Goal: Information Seeking & Learning: Check status

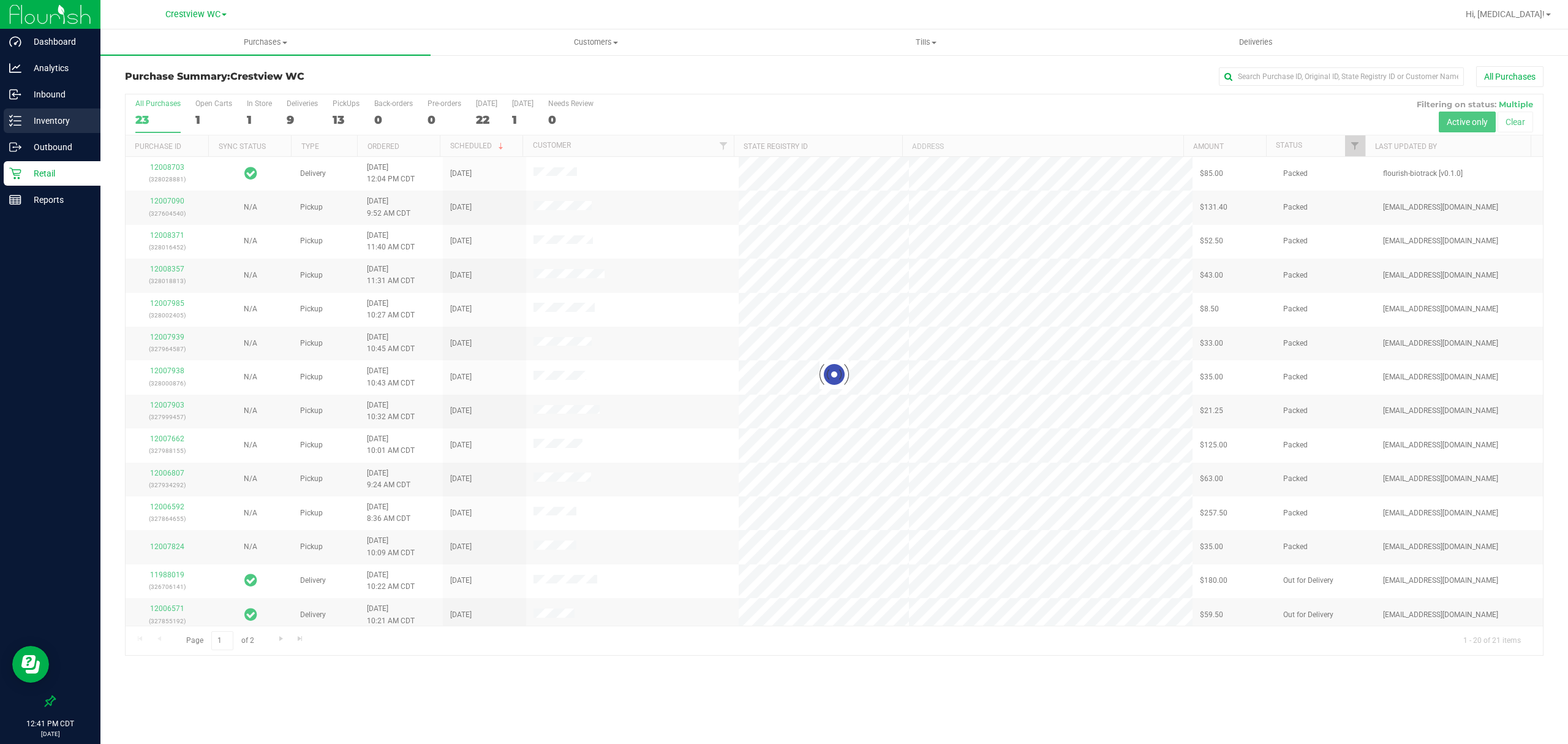
click at [71, 113] on p "Inventory" at bounding box center [58, 120] width 74 height 15
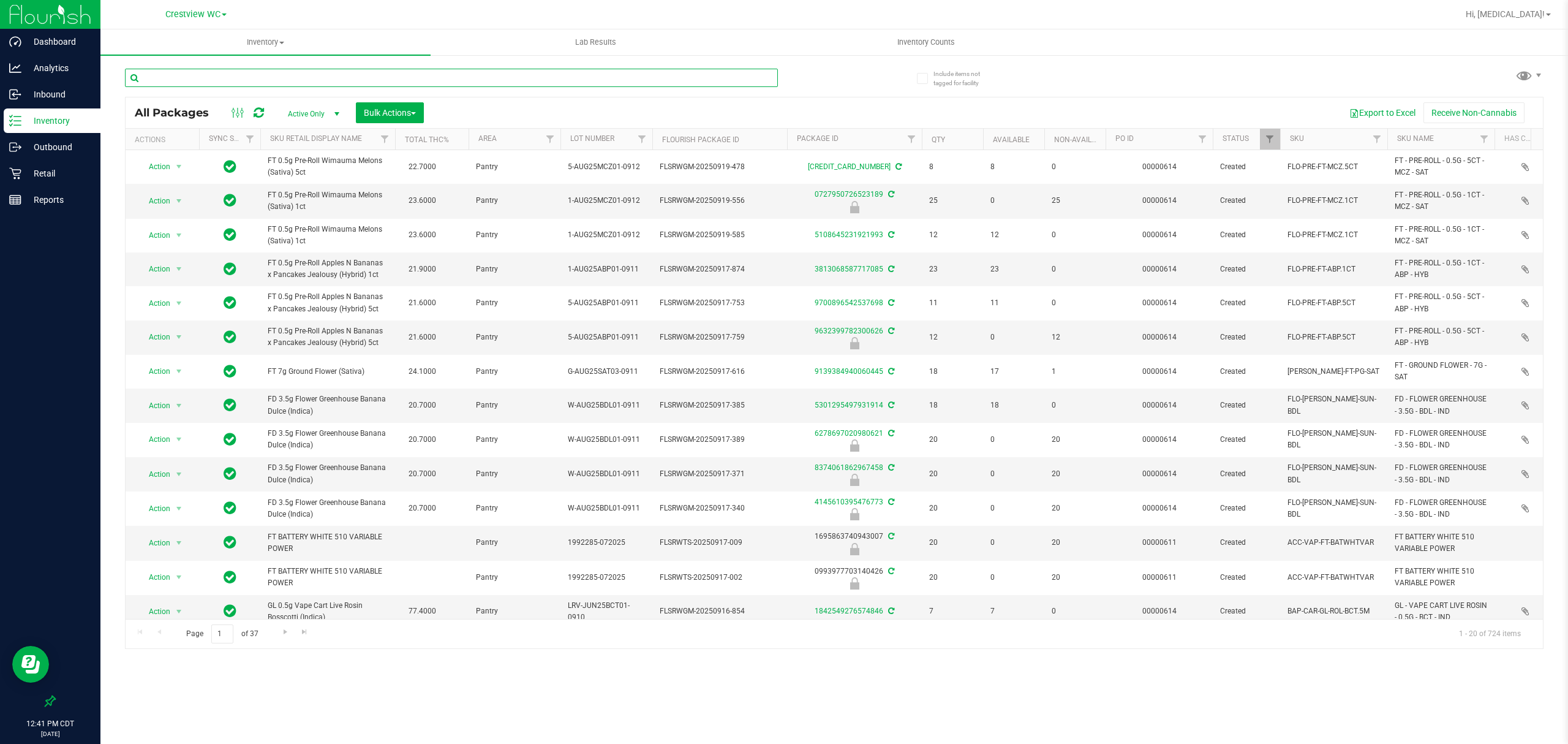
click at [170, 77] on input "text" at bounding box center [451, 77] width 653 height 18
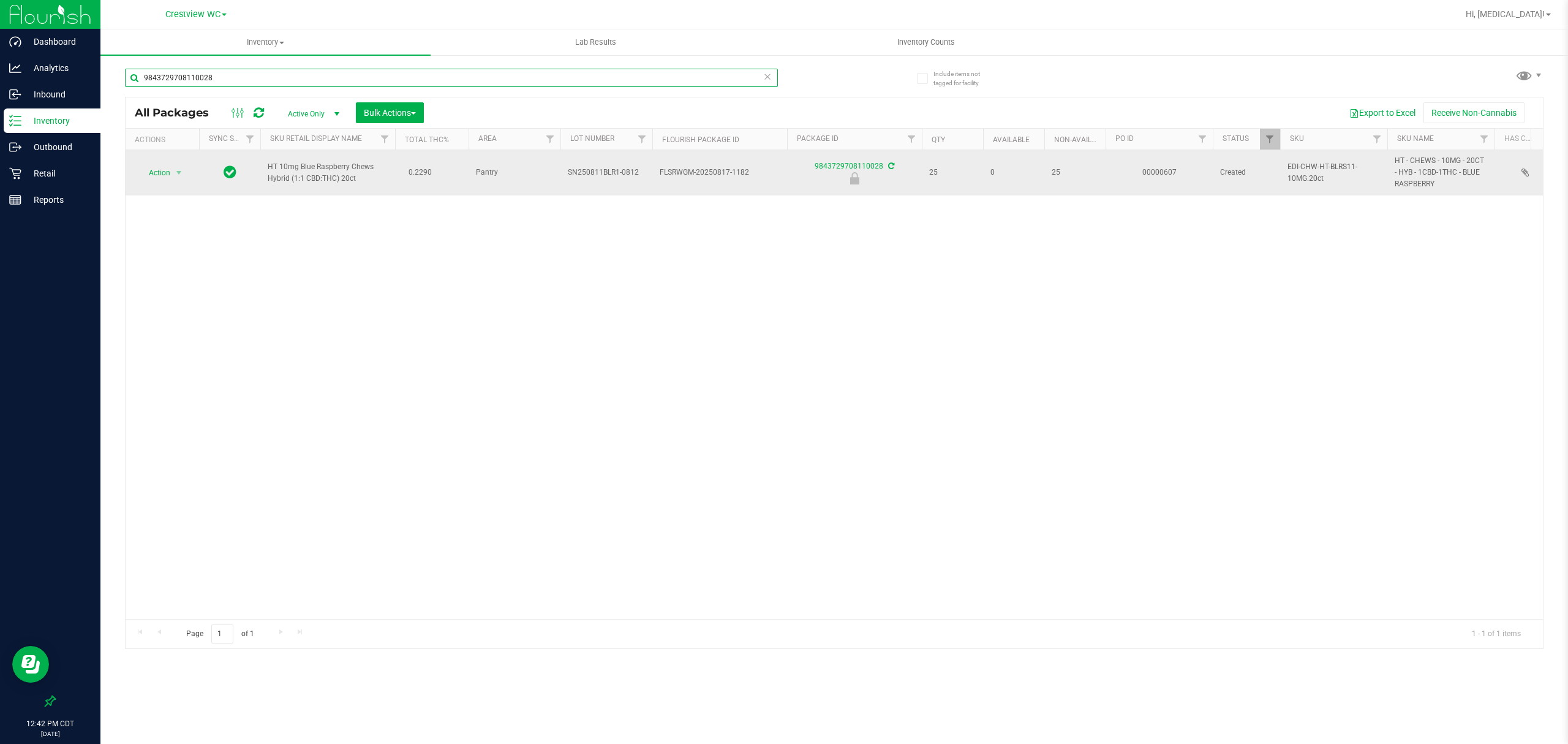
type input "9843729708110028"
click at [148, 179] on span "Action" at bounding box center [154, 172] width 33 height 17
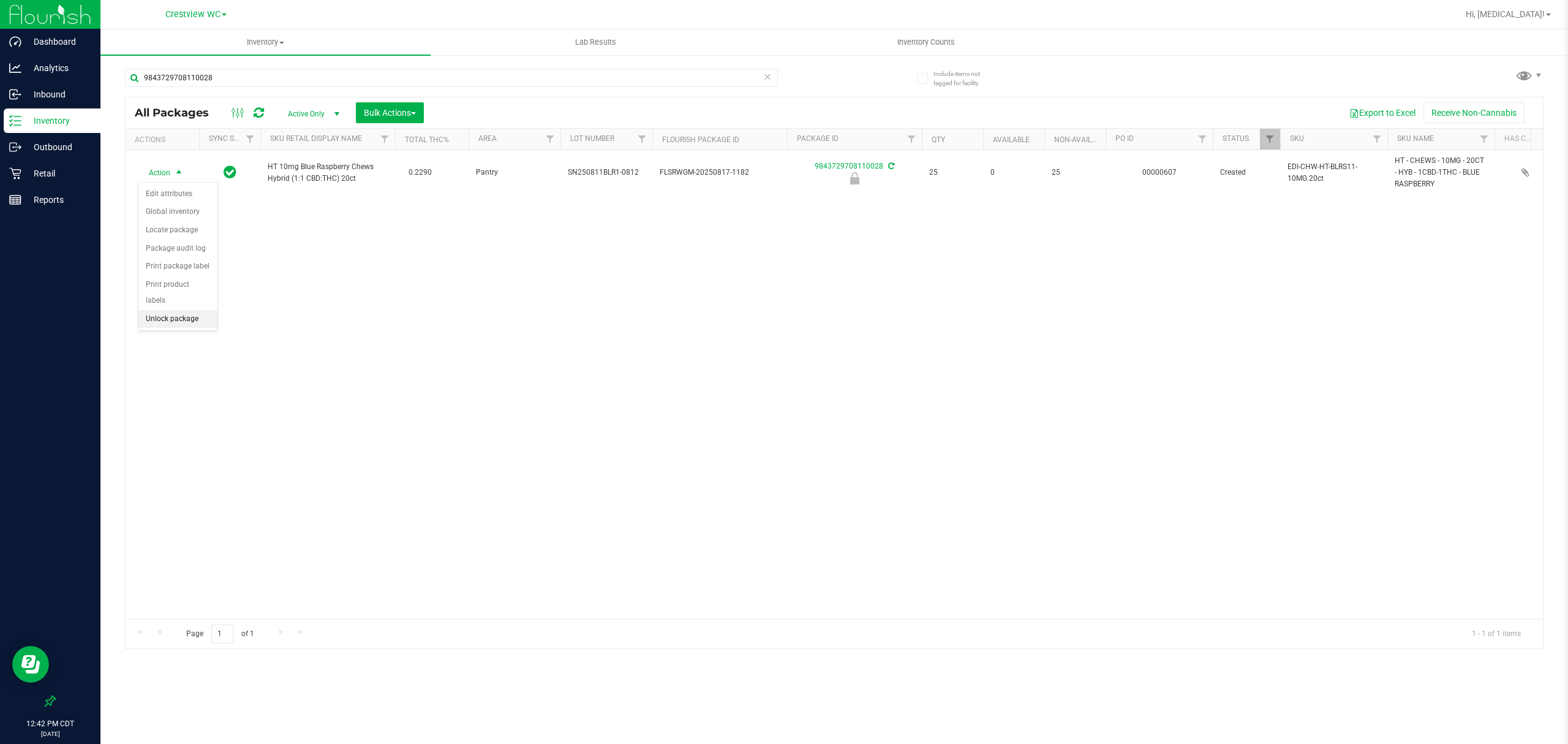
click at [174, 320] on li "Unlock package" at bounding box center [178, 319] width 79 height 18
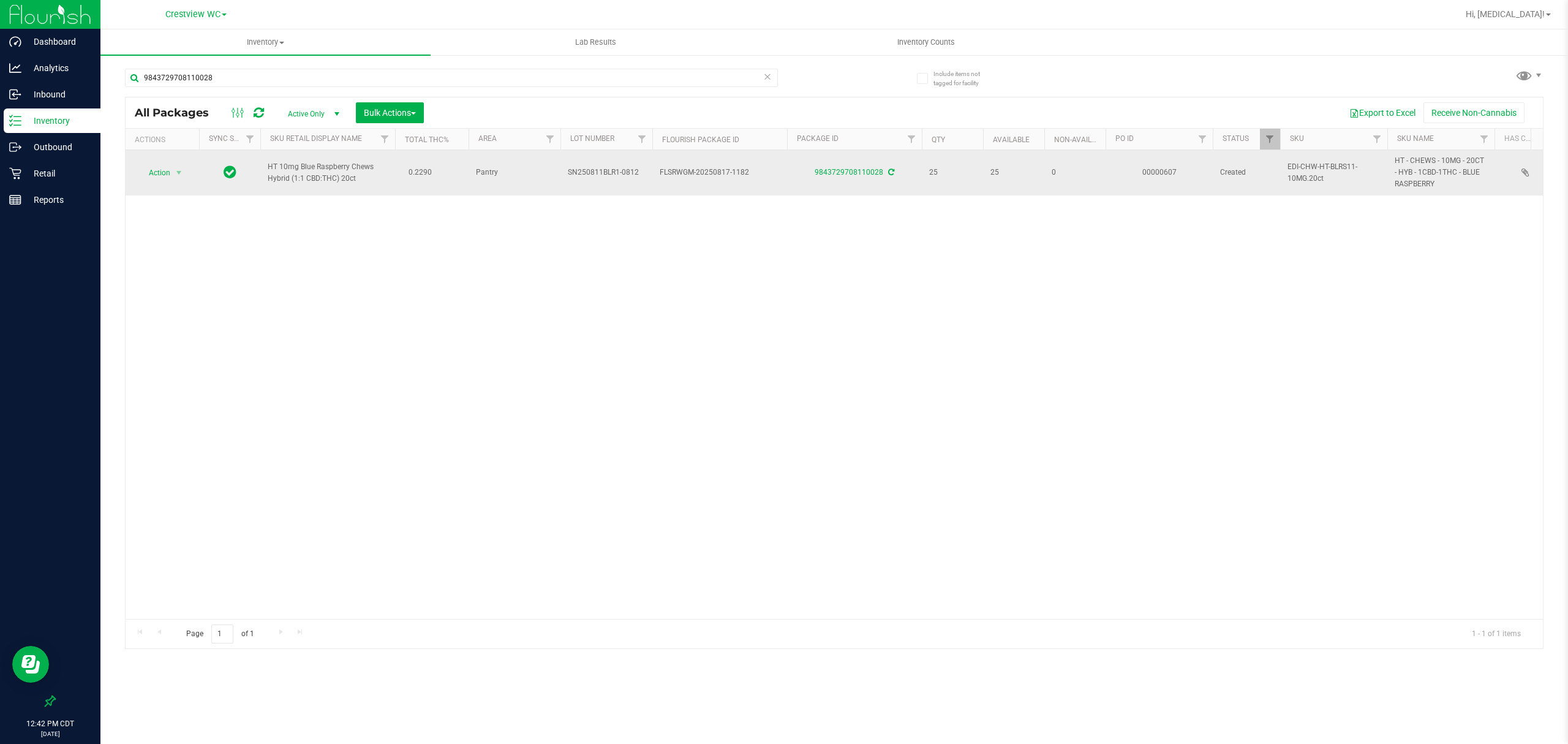
click at [153, 179] on span "Action" at bounding box center [154, 172] width 33 height 17
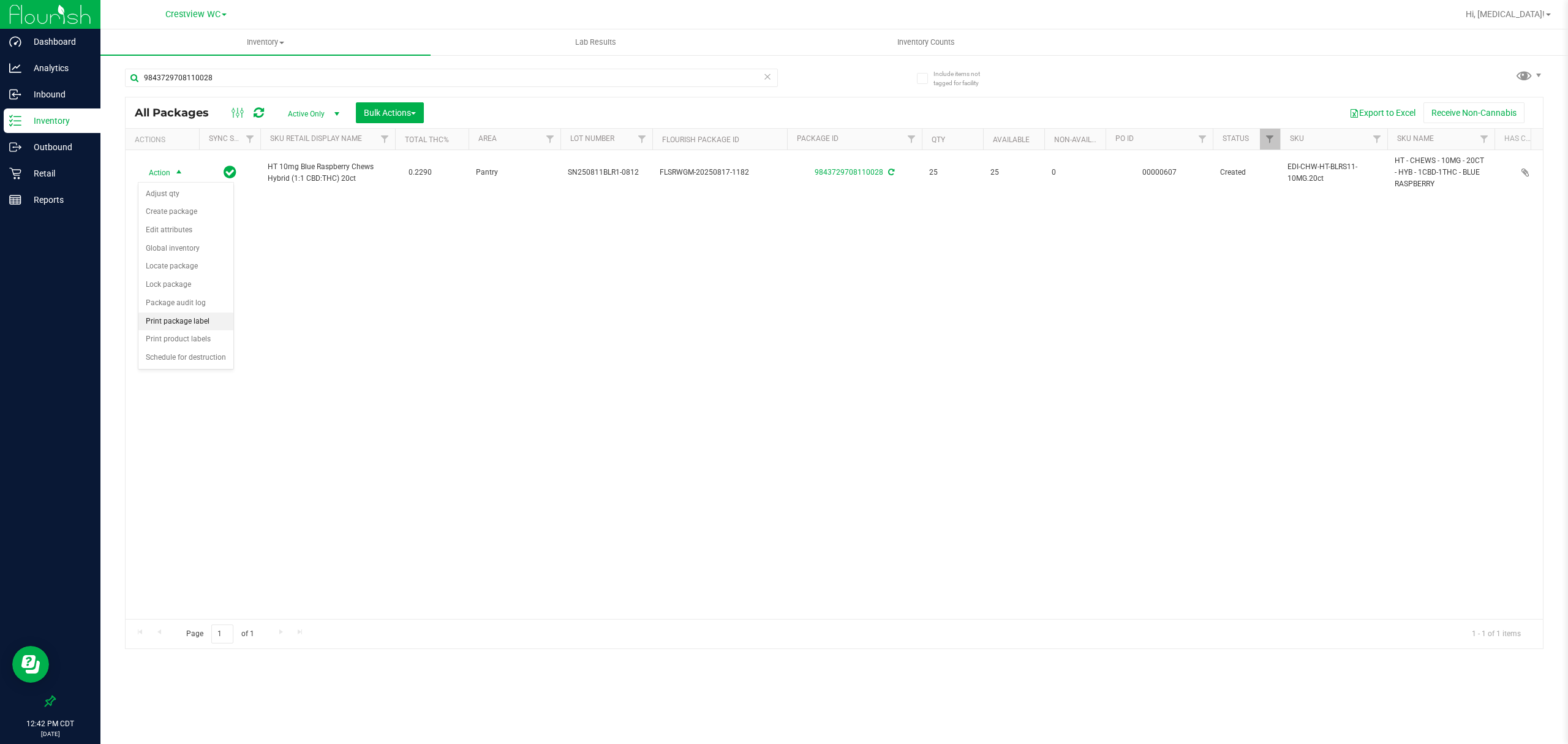
click at [167, 331] on li "Print package label" at bounding box center [186, 321] width 95 height 18
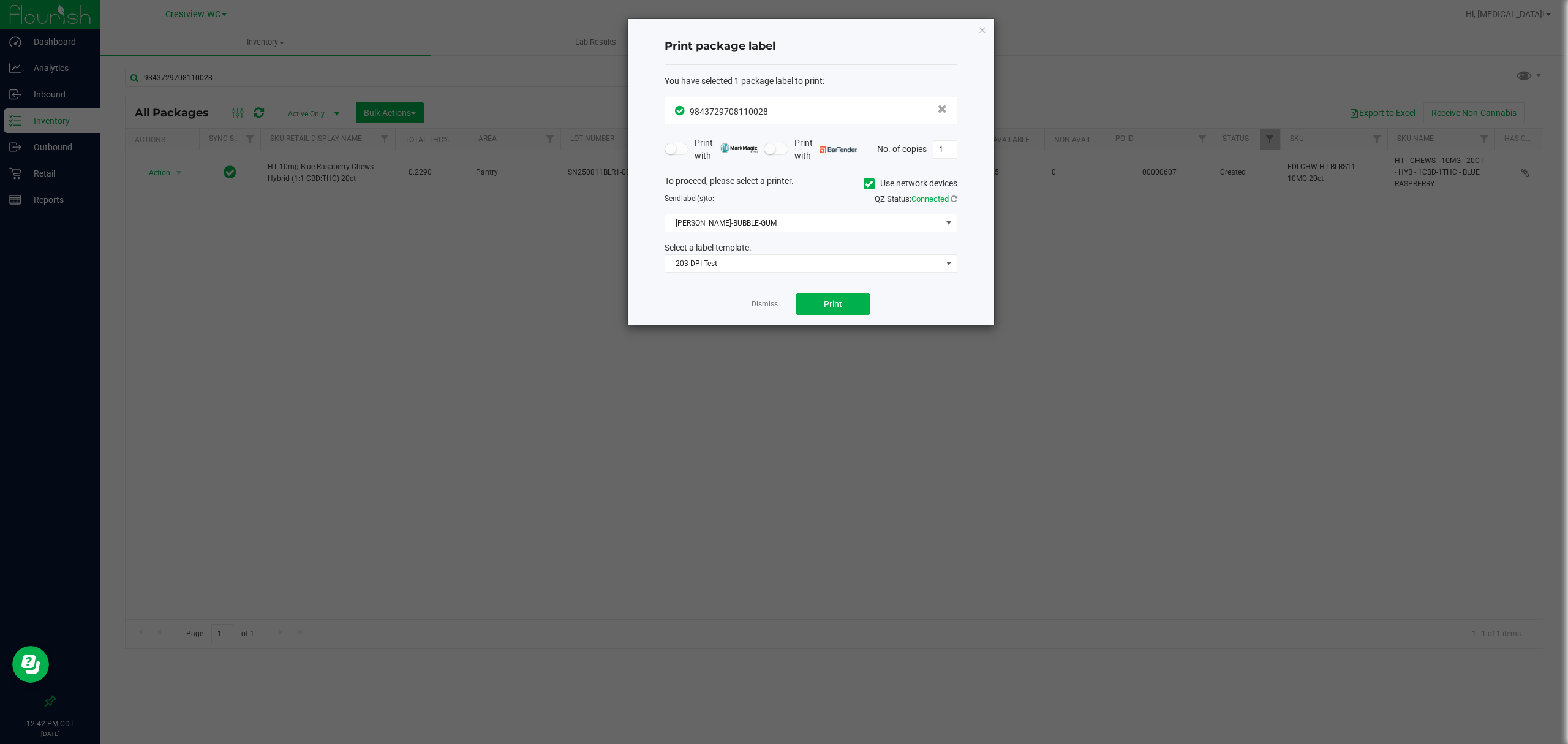
click at [834, 317] on div "Dismiss Print" at bounding box center [810, 304] width 293 height 42
click at [838, 307] on span "Print" at bounding box center [833, 303] width 18 height 9
click at [768, 309] on link "Dismiss" at bounding box center [765, 304] width 26 height 10
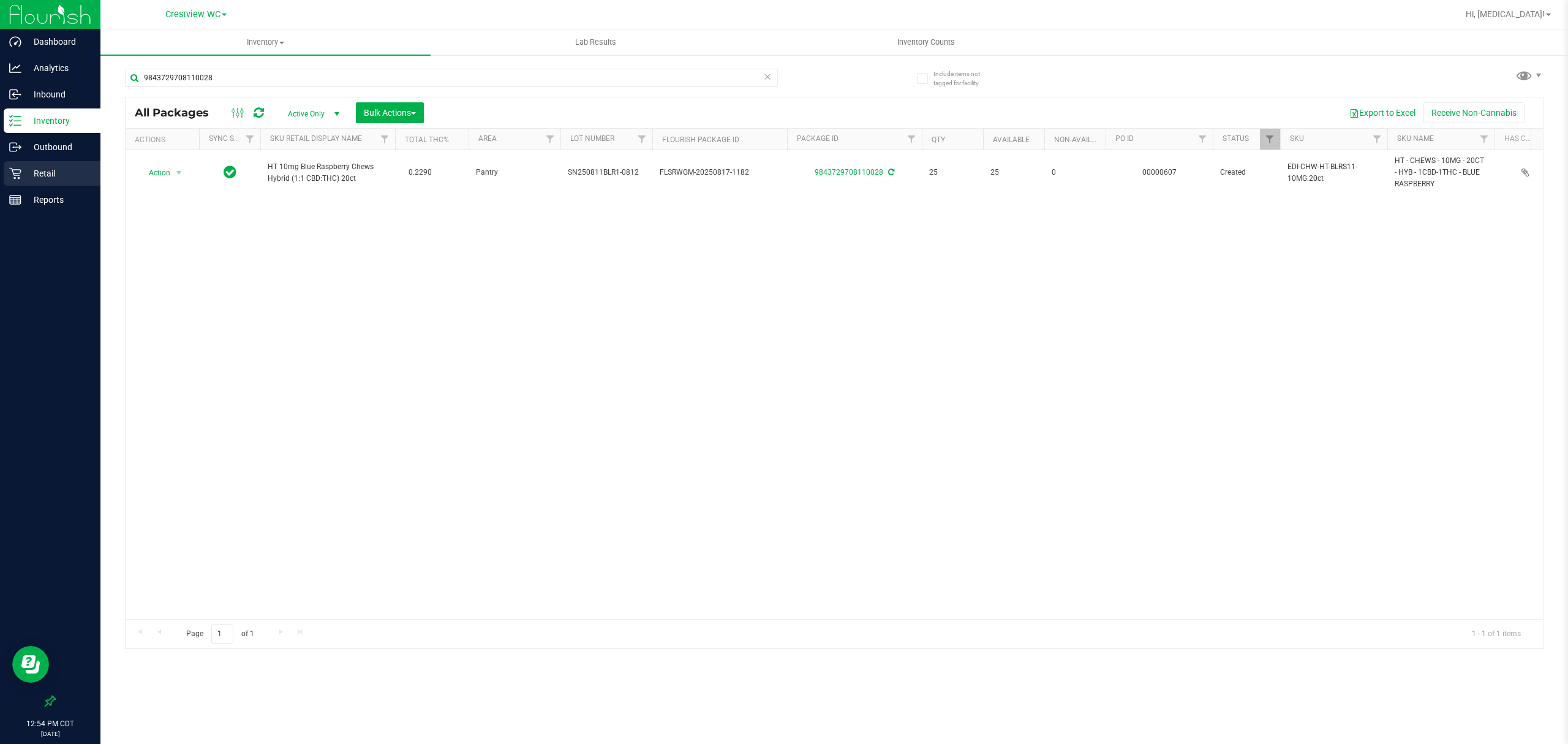
click at [71, 170] on p "Retail" at bounding box center [58, 173] width 74 height 15
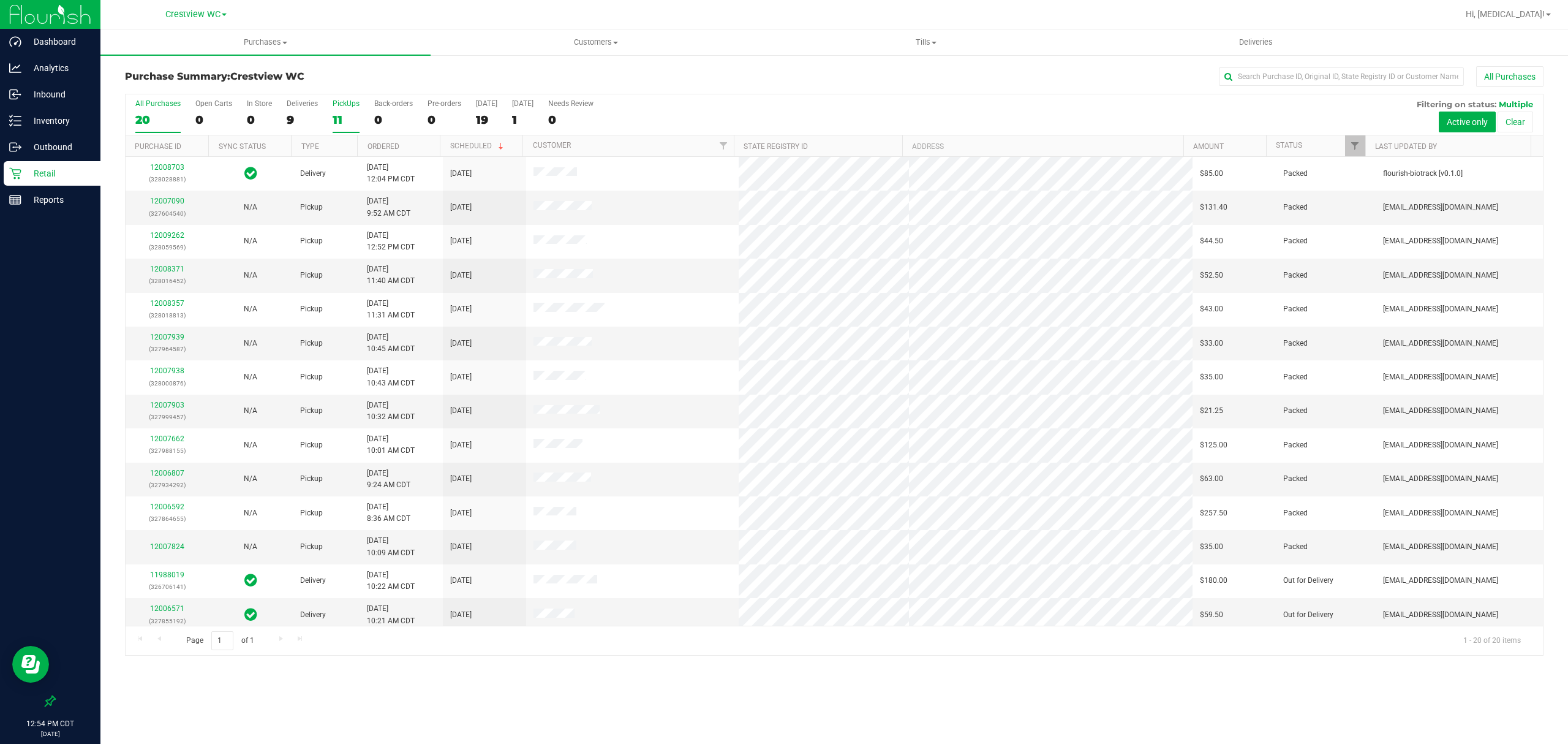
click at [341, 118] on div "11" at bounding box center [346, 119] width 27 height 14
click at [0, 0] on input "PickUps 11" at bounding box center [0, 0] width 0 height 0
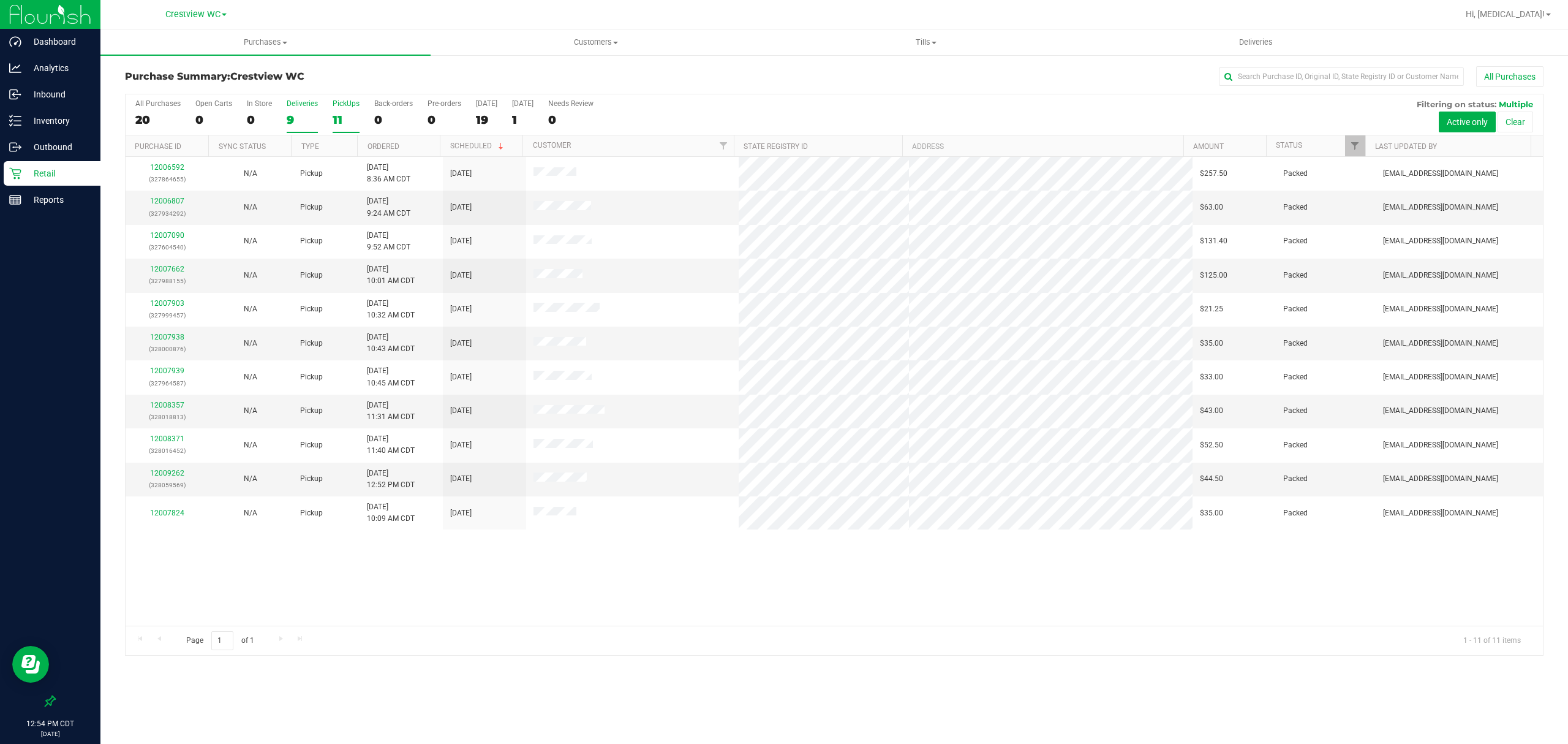
click at [302, 118] on div "9" at bounding box center [302, 119] width 31 height 14
click at [0, 0] on input "Deliveries 9" at bounding box center [0, 0] width 0 height 0
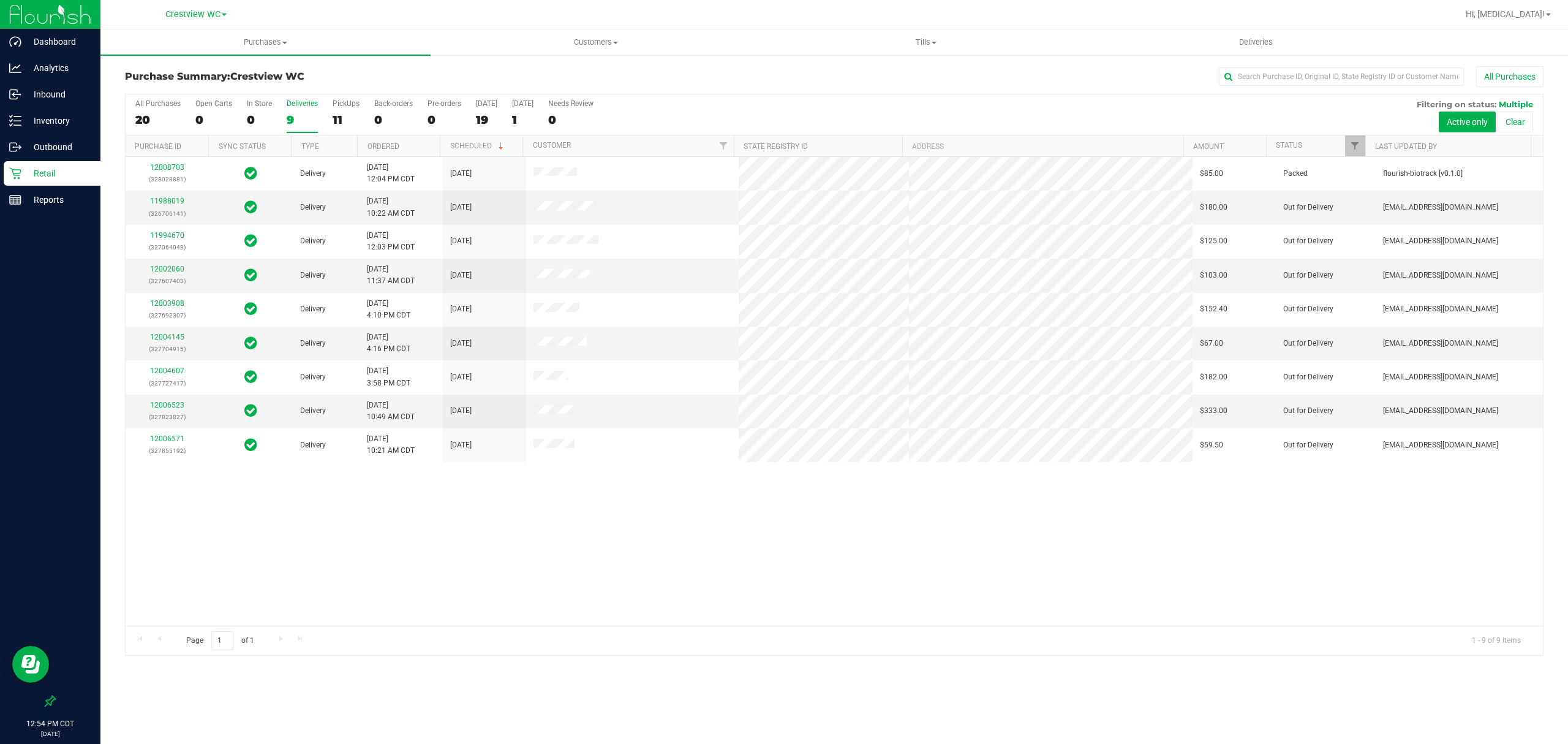
click at [341, 120] on div "11" at bounding box center [346, 119] width 27 height 14
click at [0, 0] on input "PickUps 11" at bounding box center [0, 0] width 0 height 0
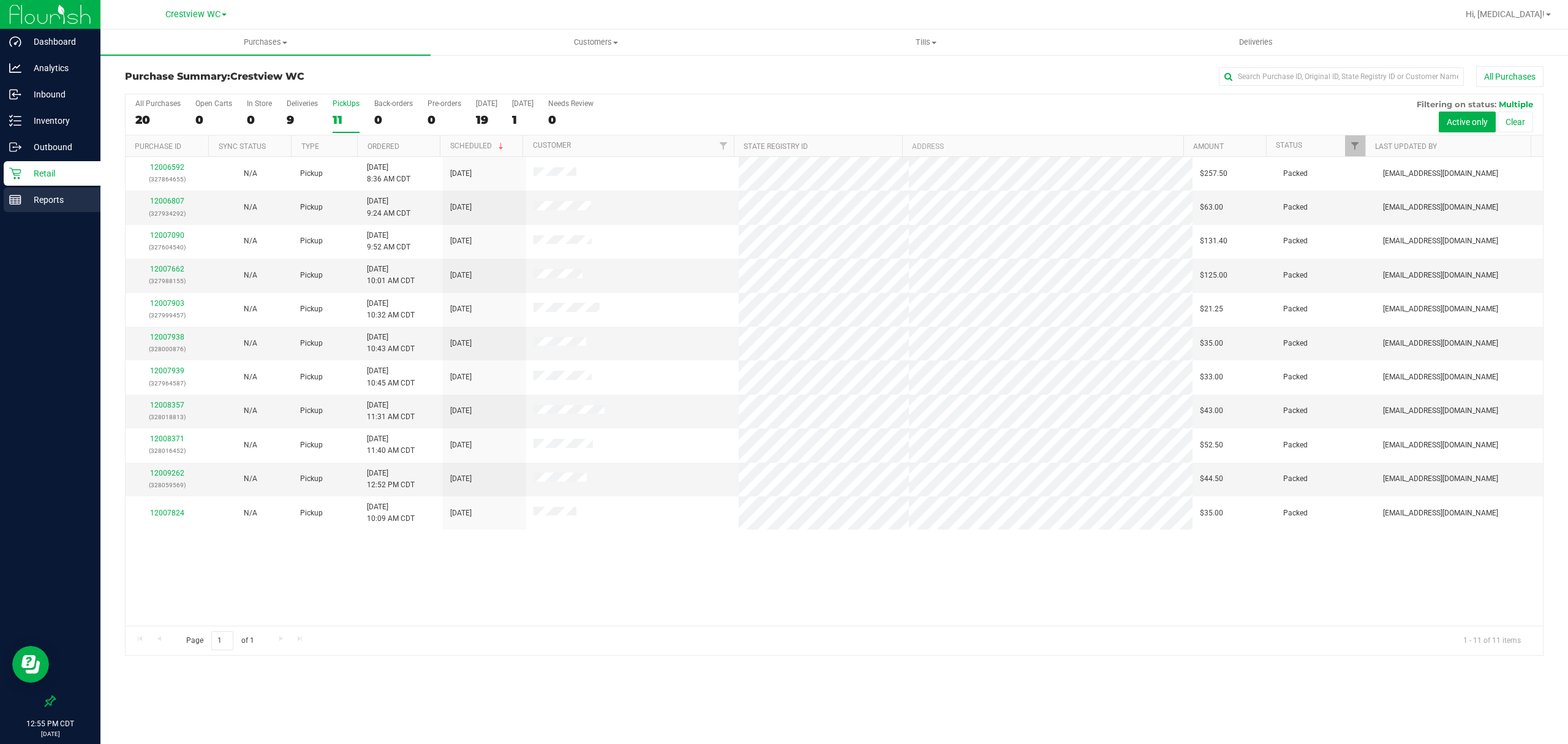
click at [62, 196] on p "Reports" at bounding box center [58, 199] width 74 height 15
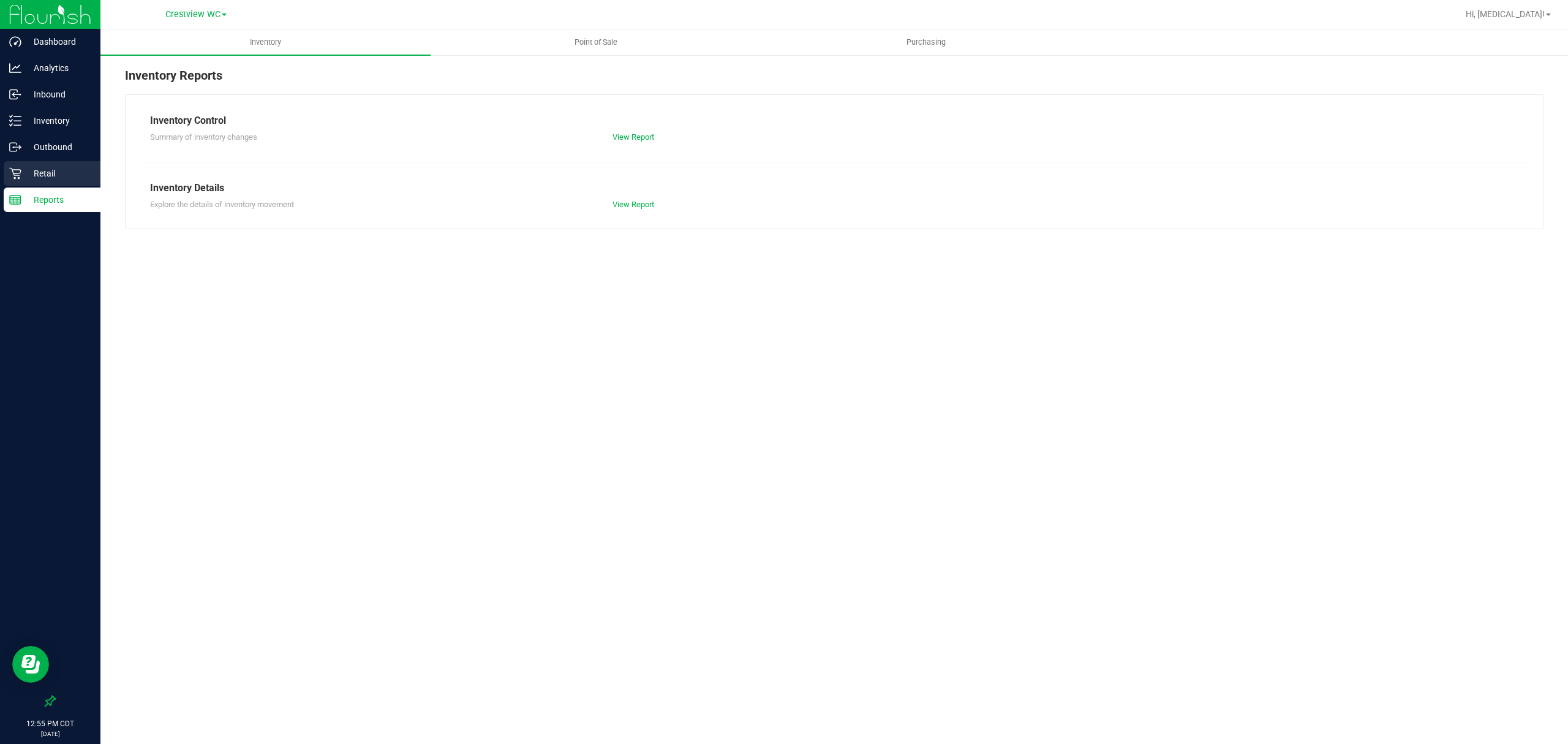
click at [59, 175] on p "Retail" at bounding box center [58, 173] width 74 height 15
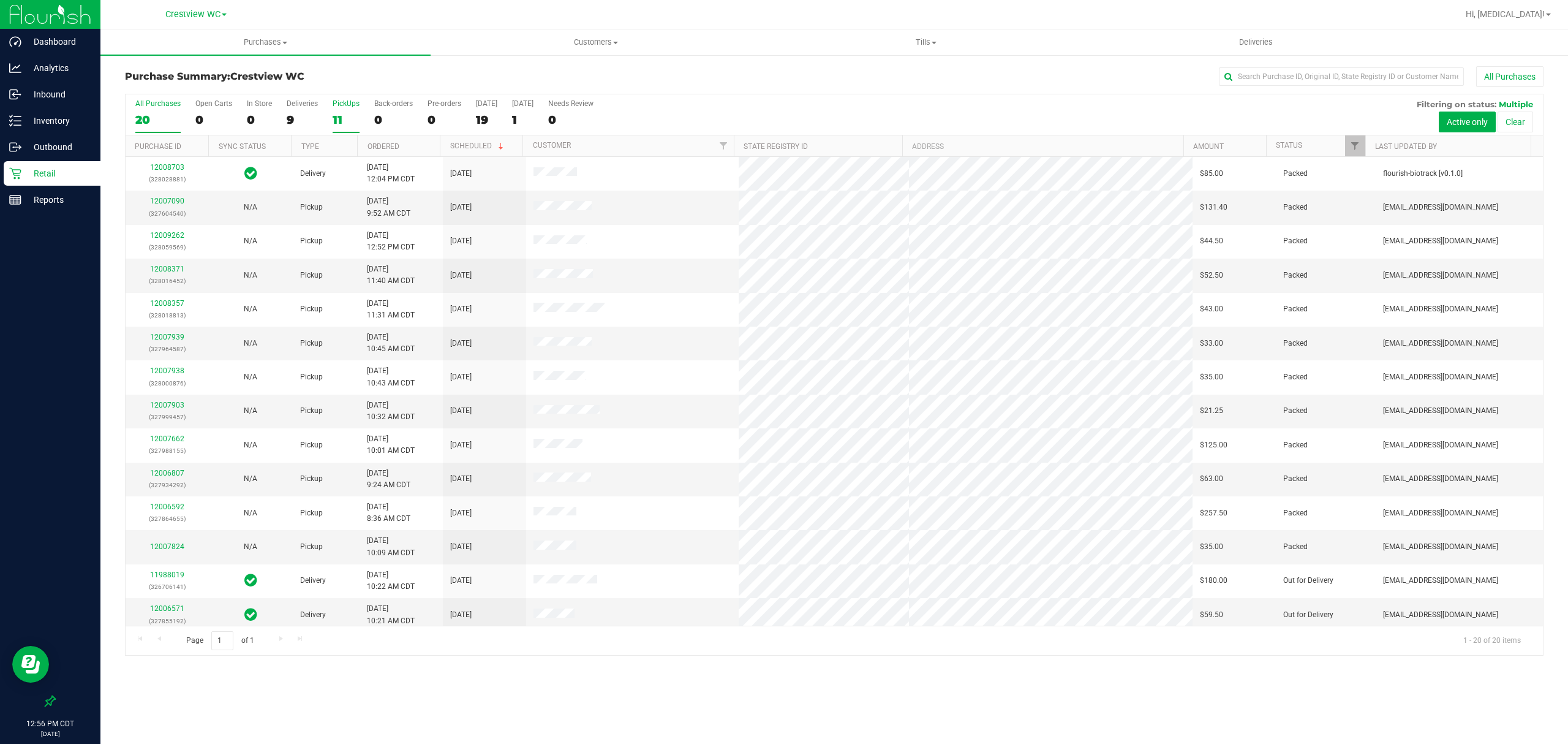
click at [341, 107] on div "PickUps" at bounding box center [346, 104] width 27 height 9
click at [0, 0] on input "PickUps 11" at bounding box center [0, 0] width 0 height 0
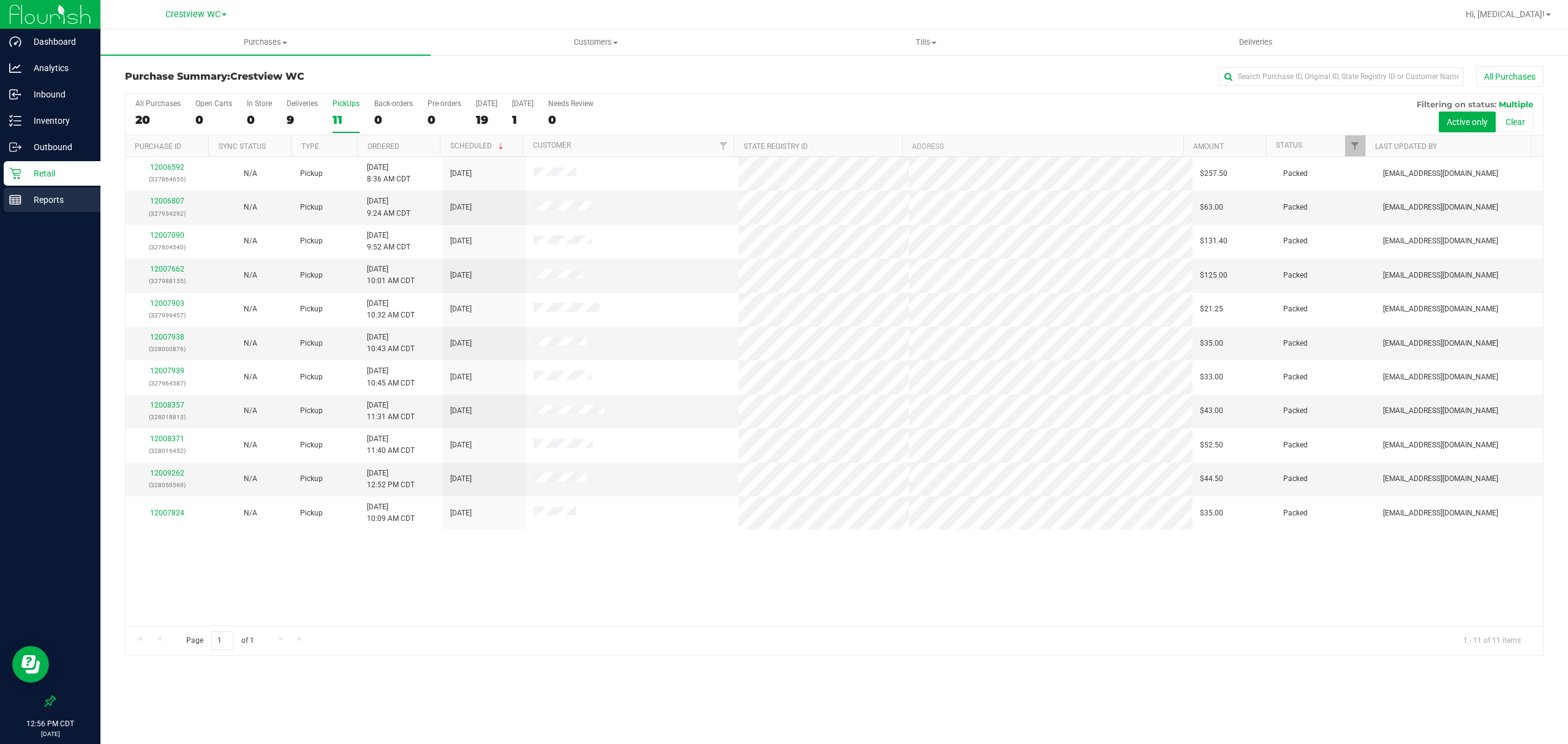
click at [45, 202] on p "Reports" at bounding box center [58, 199] width 74 height 15
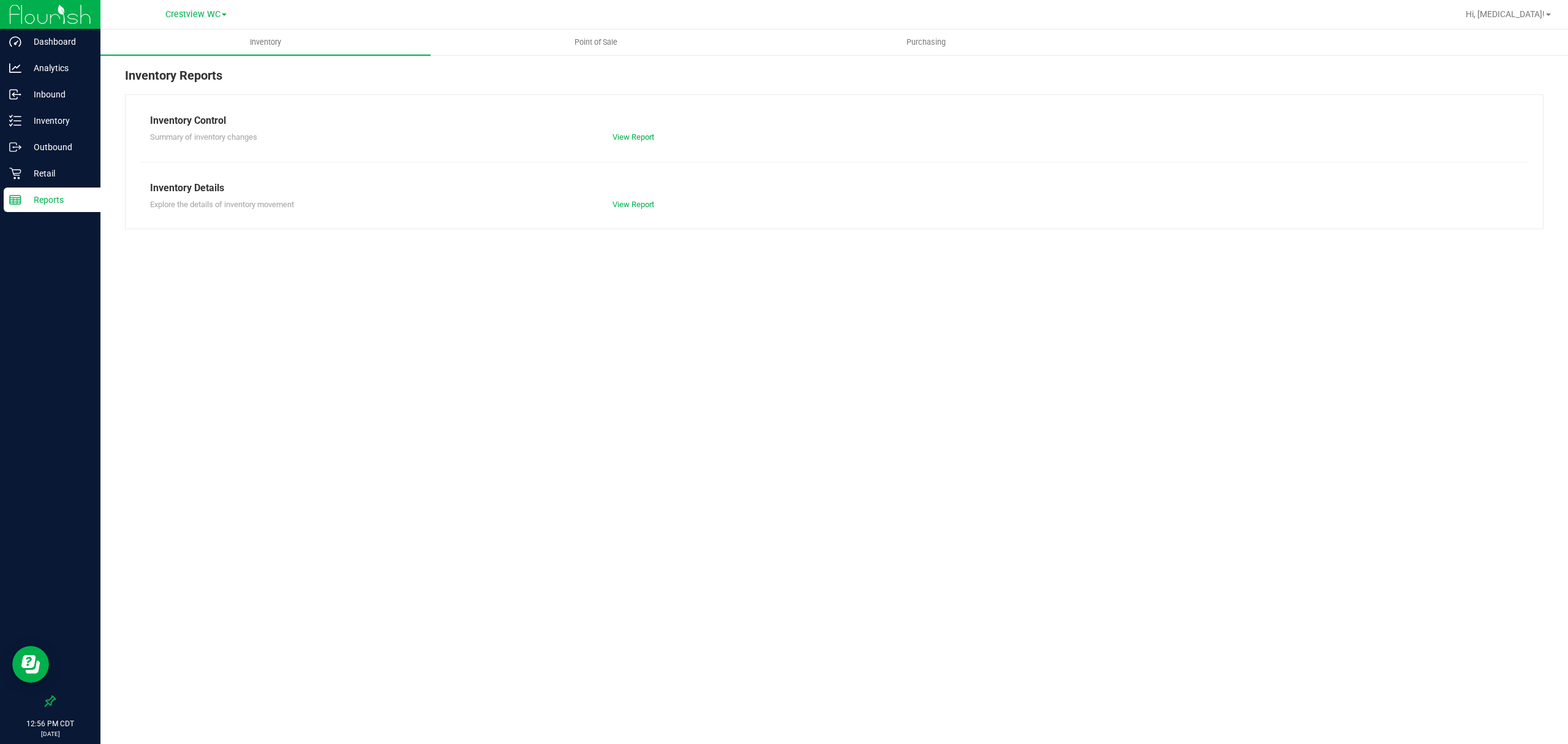
click at [613, 29] on link "Point of Sale" at bounding box center [596, 42] width 330 height 26
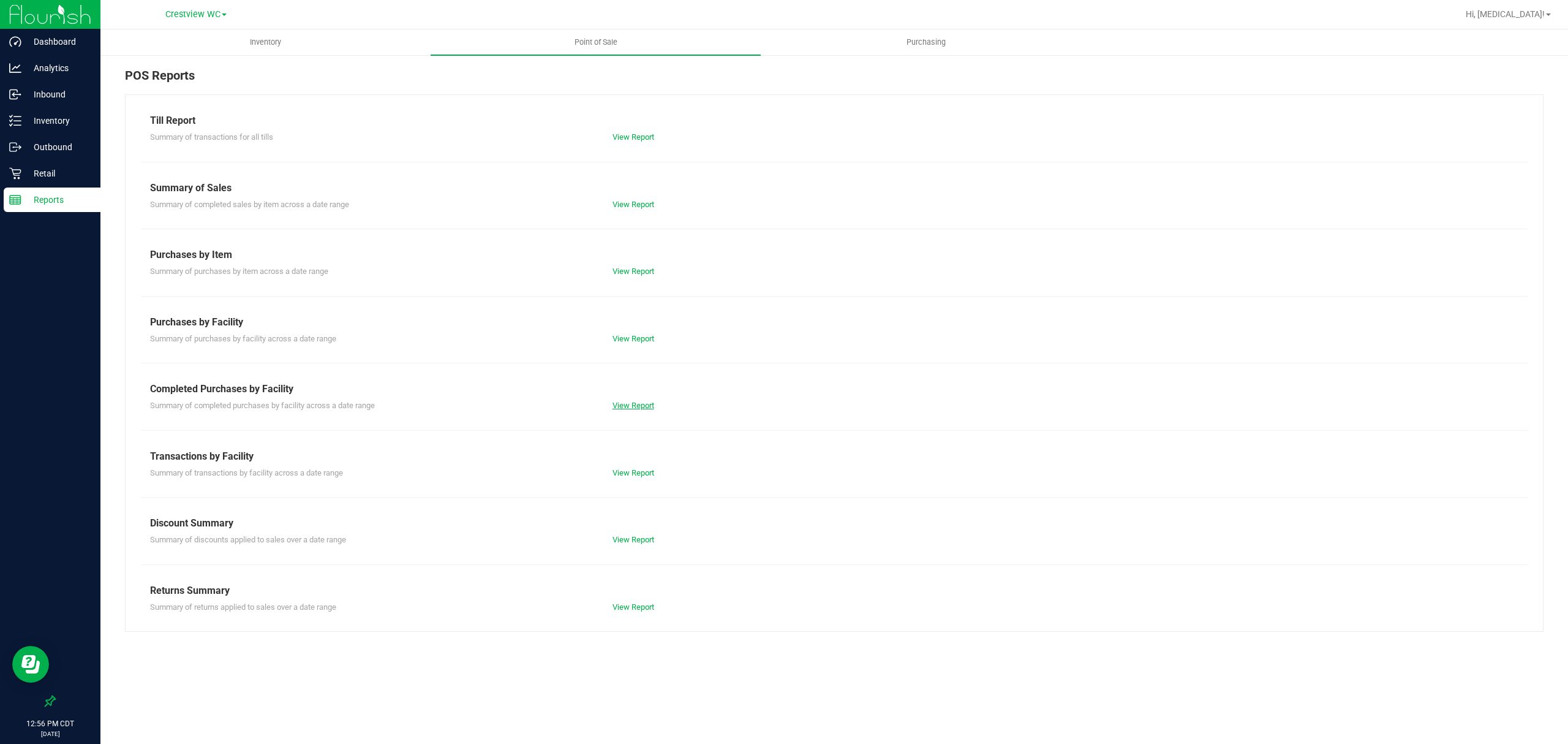
click at [632, 402] on link "View Report" at bounding box center [633, 405] width 42 height 9
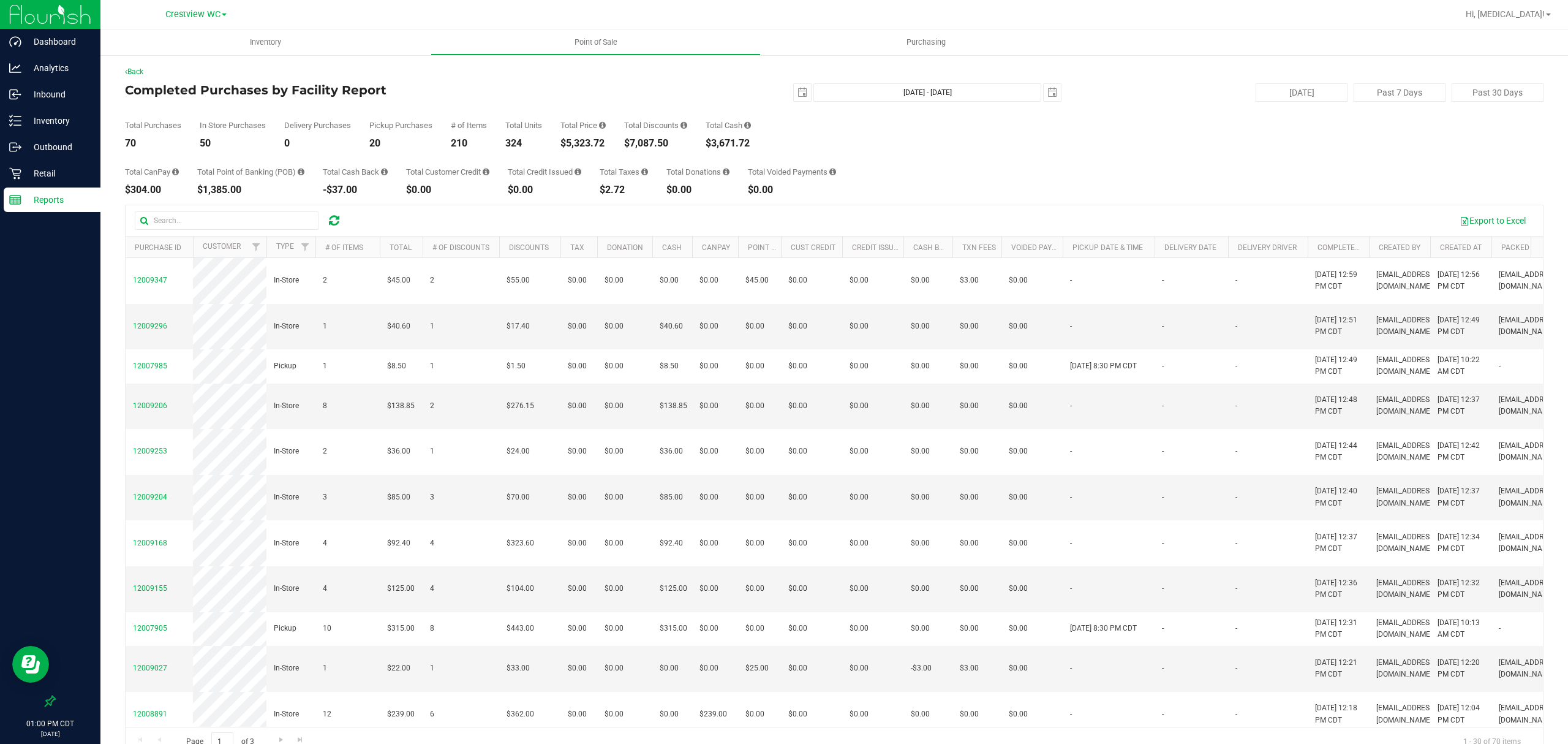
click at [934, 180] on div "Total CanPay $304.00 Total Point of Banking (POB) $1,385.00 Total Cash Back -$3…" at bounding box center [834, 172] width 1418 height 47
